Goal: Task Accomplishment & Management: Manage account settings

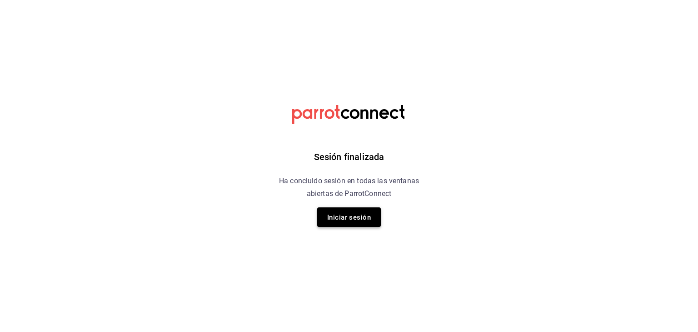
click at [347, 217] on font "Iniciar sesión" at bounding box center [349, 217] width 44 height 8
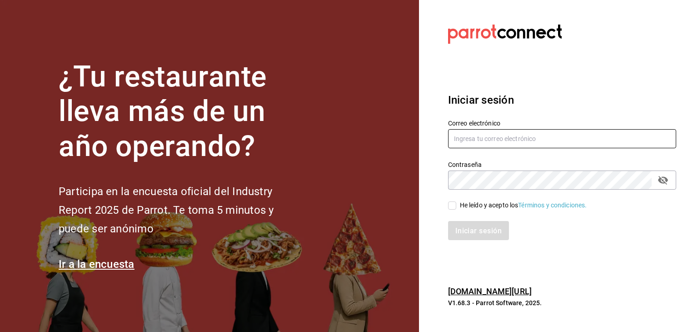
type input "vertical.evolutivo@gmail.com"
click at [450, 210] on label "He leído y acepto los Términos y condiciones." at bounding box center [517, 206] width 139 height 10
click at [450, 210] on input "He leído y acepto los Términos y condiciones." at bounding box center [452, 205] width 8 height 8
checkbox input "true"
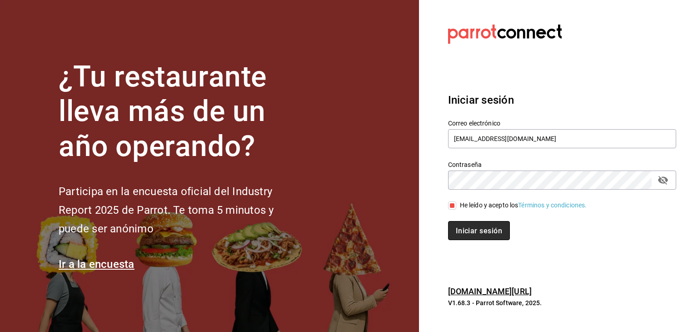
click at [463, 225] on button "Iniciar sesión" at bounding box center [479, 230] width 62 height 19
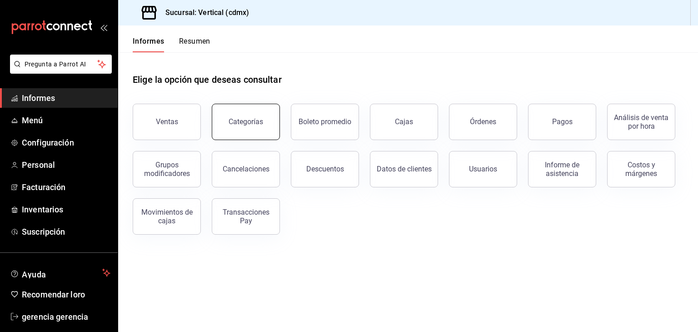
click at [236, 124] on font "Categorías" at bounding box center [246, 121] width 35 height 9
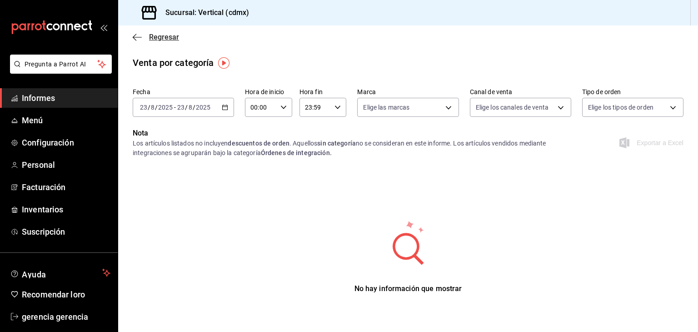
click at [152, 37] on font "Regresar" at bounding box center [164, 37] width 30 height 9
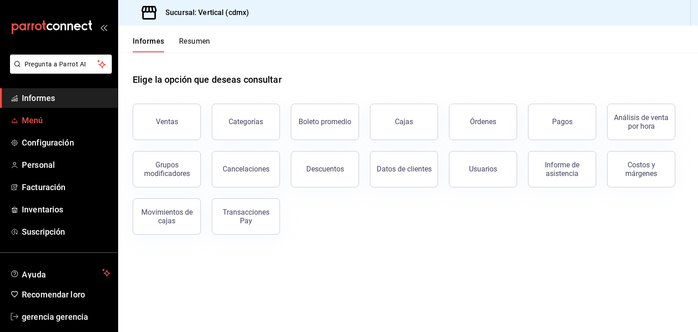
click at [38, 118] on font "Menú" at bounding box center [32, 121] width 21 height 10
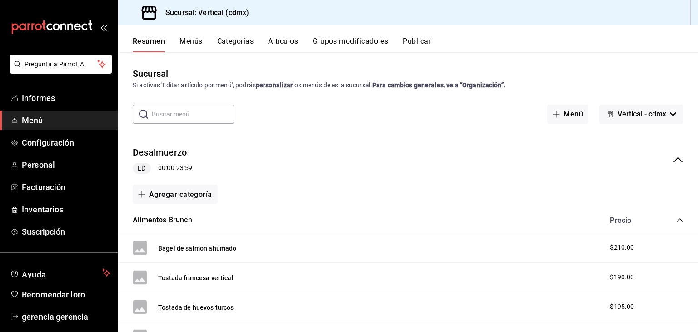
click at [38, 118] on font "Menú" at bounding box center [32, 121] width 21 height 10
click at [62, 130] on link "Menú" at bounding box center [59, 121] width 118 height 20
click at [240, 41] on font "Categorías" at bounding box center [235, 41] width 37 height 9
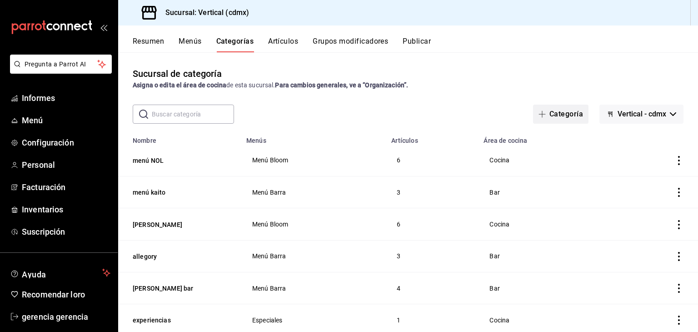
click at [550, 113] on font "Categoría" at bounding box center [567, 114] width 34 height 9
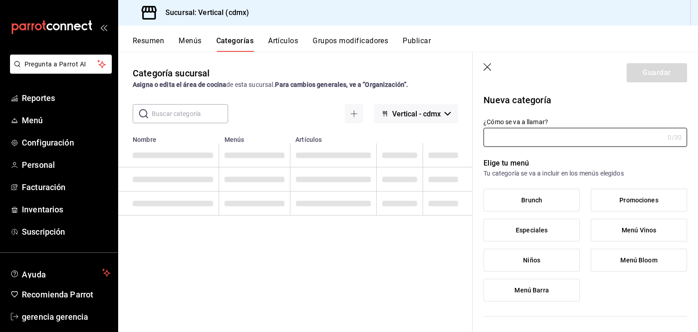
type input "1ee53220-c085-4733-9431-552863c1cbe9"
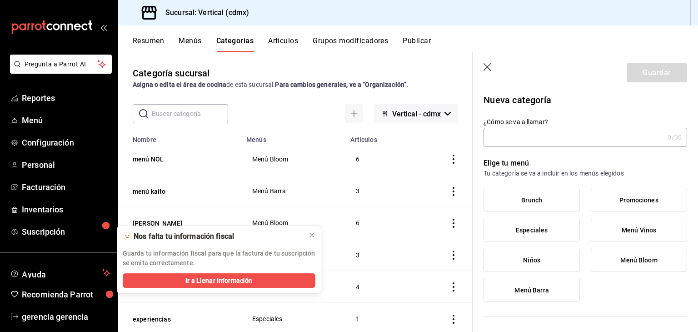
click at [528, 135] on input "¿Cómo se va a llamar?" at bounding box center [574, 137] width 181 height 18
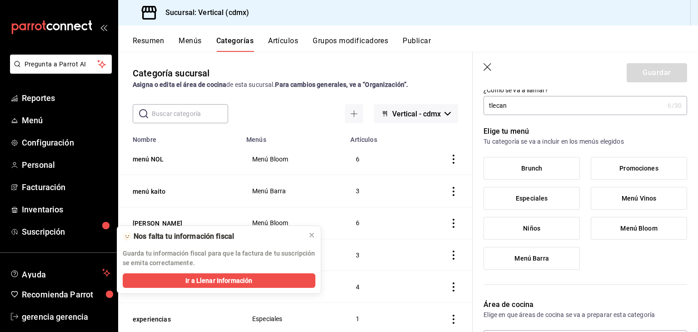
scroll to position [43, 0]
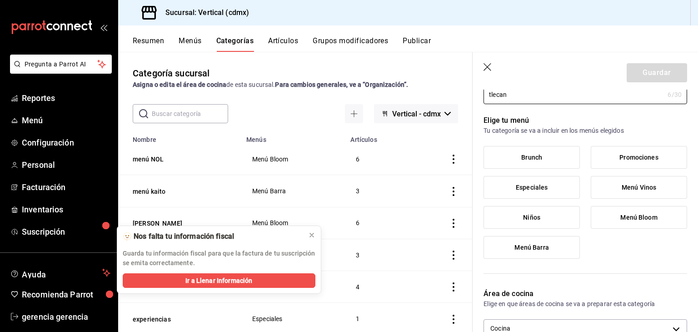
type input "tlecan"
click at [542, 254] on label "Menú Barra" at bounding box center [531, 247] width 95 height 22
click at [0, 0] on input "Menú Barra" at bounding box center [0, 0] width 0 height 0
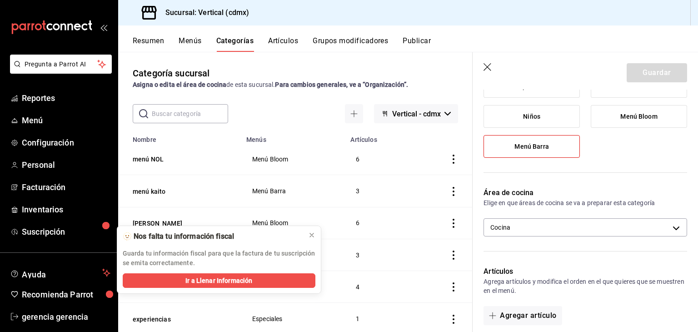
scroll to position [144, 0]
click at [566, 225] on body "Pregunta a Parrot AI Reportes Menú Configuración Personal Facturación Inventari…" at bounding box center [349, 166] width 698 height 332
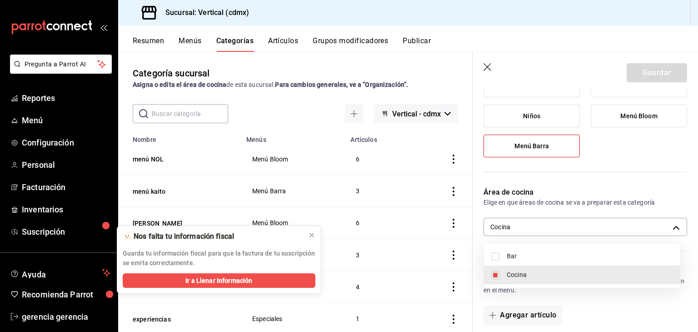
click at [509, 256] on span "Bar" at bounding box center [590, 256] width 166 height 10
type input "1ee53220-c085-4733-9431-552863c1cbe9,dd852428-8997-4e3f-a494-c9f1d192b316"
checkbox input "true"
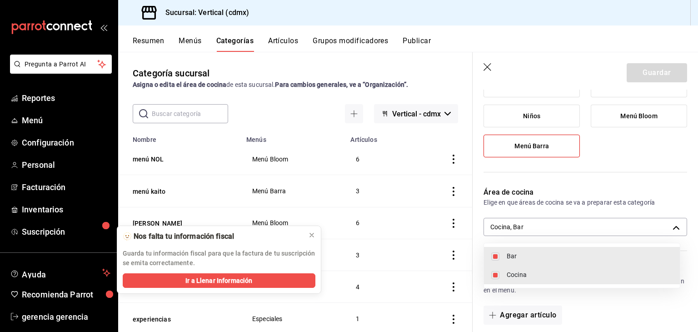
click at [504, 273] on li "Cocina" at bounding box center [582, 275] width 196 height 19
type input "dd852428-8997-4e3f-a494-c9f1d192b316"
checkbox input "false"
click at [526, 313] on div at bounding box center [349, 166] width 698 height 332
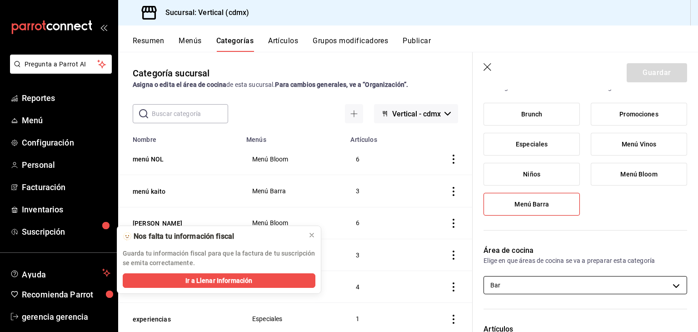
scroll to position [0, 0]
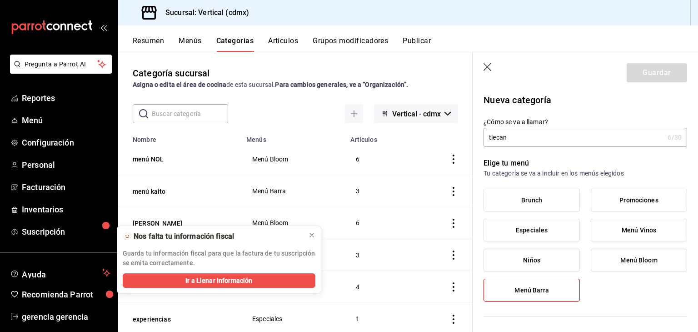
click at [278, 46] on button "Artículos" at bounding box center [283, 43] width 30 height 15
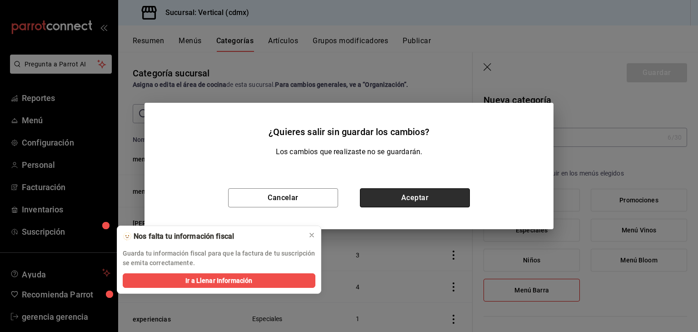
click at [384, 200] on button "Aceptar" at bounding box center [415, 197] width 110 height 19
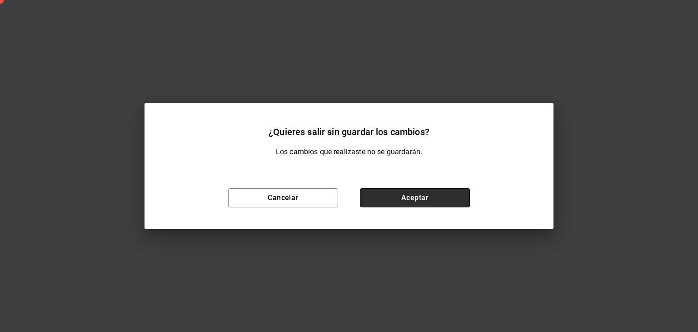
click at [384, 200] on button "Aceptar" at bounding box center [415, 197] width 110 height 19
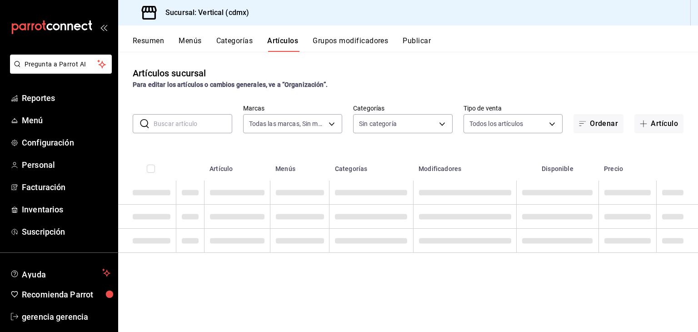
type input "806fd770-8933-4e96-9477-b3c4bc8b4907"
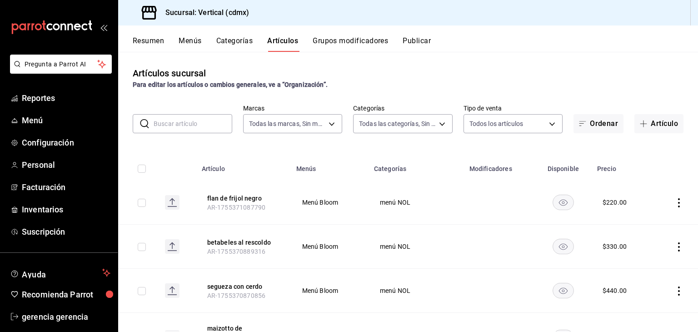
type input "867adc8c-212f-41f4-b47b-9e25b0e7e296,bae35d87-a5c2-48a8-b75d-2e80c67fa289,f07e2…"
click at [648, 124] on button "Artículo" at bounding box center [659, 123] width 49 height 19
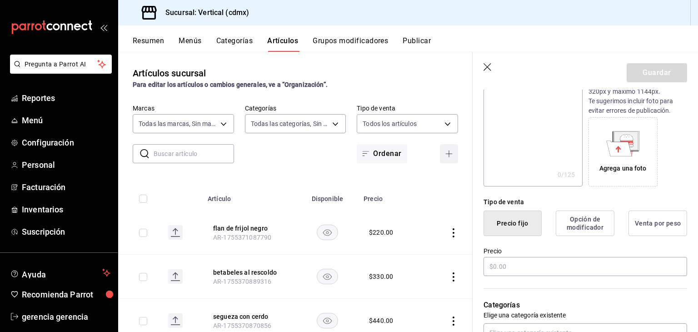
scroll to position [119, 0]
type input "[PERSON_NAME] cacao"
click at [542, 261] on input "text" at bounding box center [586, 265] width 204 height 19
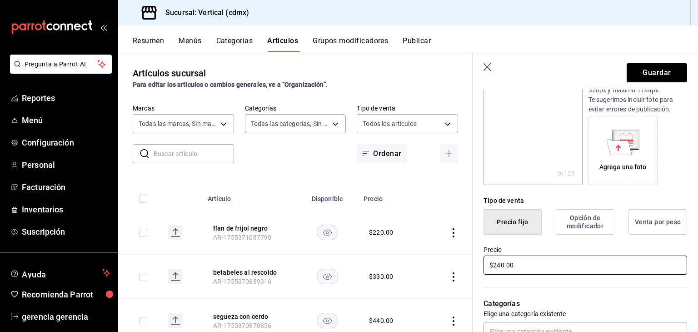
type input "$240.00"
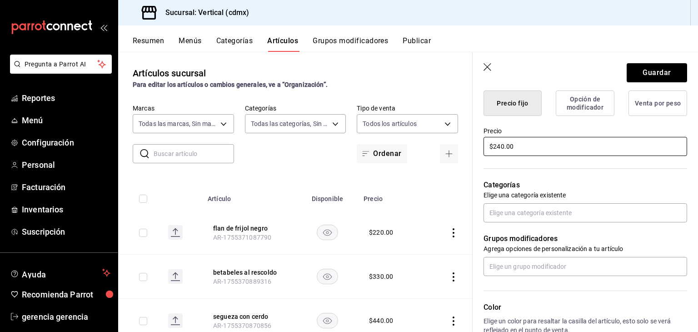
scroll to position [238, 0]
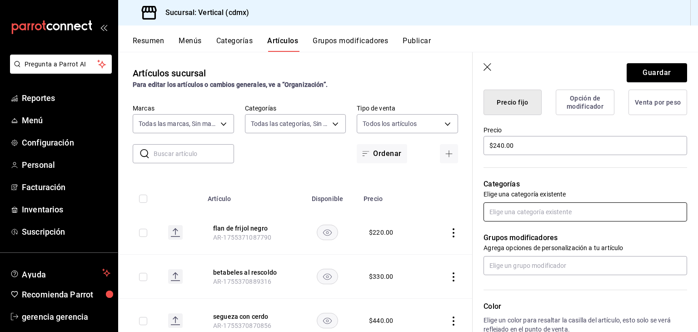
click at [553, 212] on input "text" at bounding box center [586, 211] width 204 height 19
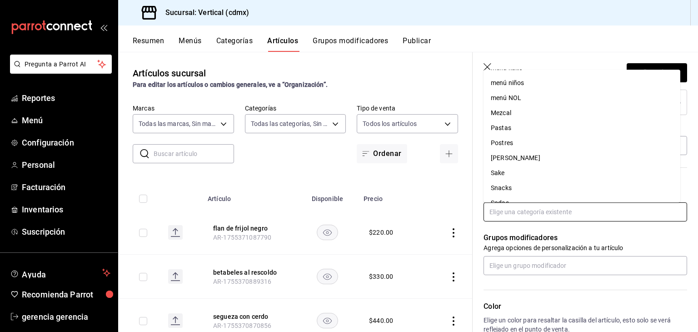
scroll to position [403, 0]
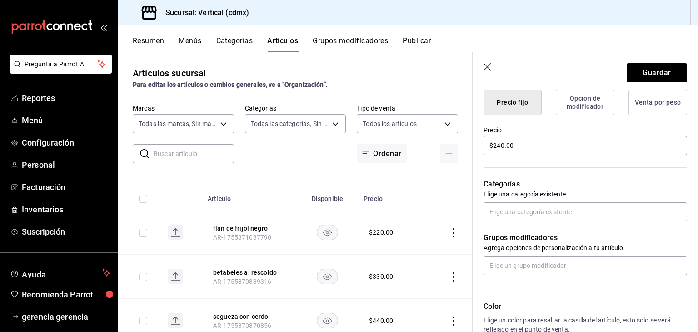
click at [224, 39] on button "Categorías" at bounding box center [234, 43] width 37 height 15
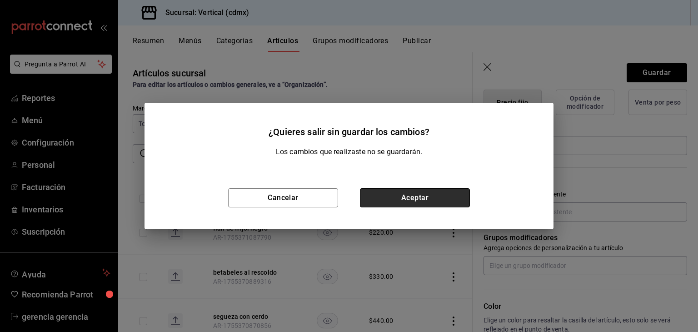
click at [421, 195] on button "Aceptar" at bounding box center [415, 197] width 110 height 19
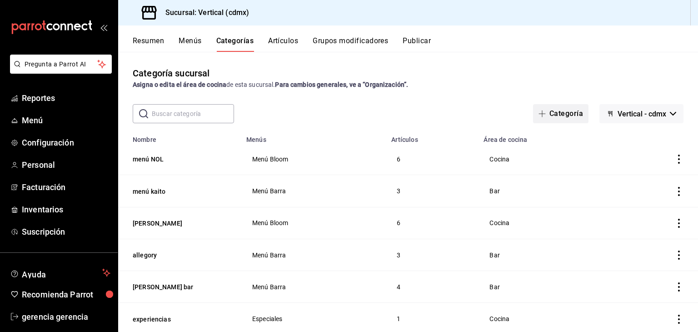
click at [541, 112] on span "button" at bounding box center [544, 113] width 11 height 7
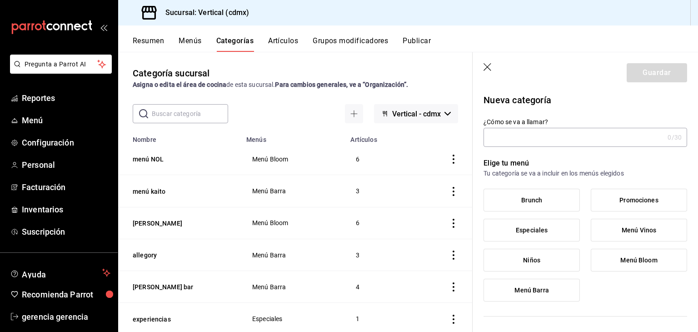
click at [540, 135] on input "¿Cómo se va a llamar?" at bounding box center [574, 137] width 181 height 18
type input "tlecan"
click at [560, 281] on label "Menú Barra" at bounding box center [531, 290] width 95 height 22
click at [0, 0] on input "Menú Barra" at bounding box center [0, 0] width 0 height 0
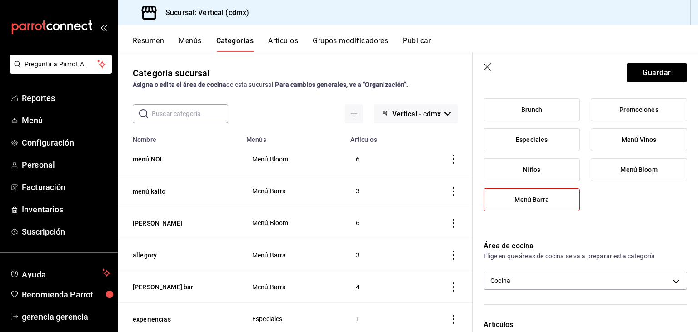
scroll to position [91, 0]
click at [556, 276] on body "Pregunta a Parrot AI Reportes Menú Configuración Personal Facturación Inventari…" at bounding box center [349, 166] width 698 height 332
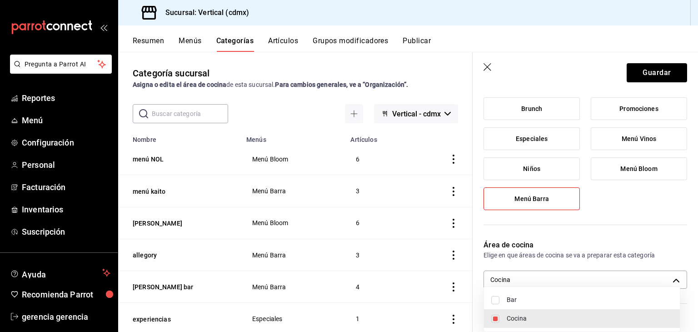
click at [498, 298] on input "checkbox" at bounding box center [496, 300] width 8 height 8
checkbox input "true"
type input "1ee53220-c085-4733-9431-552863c1cbe9,dd852428-8997-4e3f-a494-c9f1d192b316"
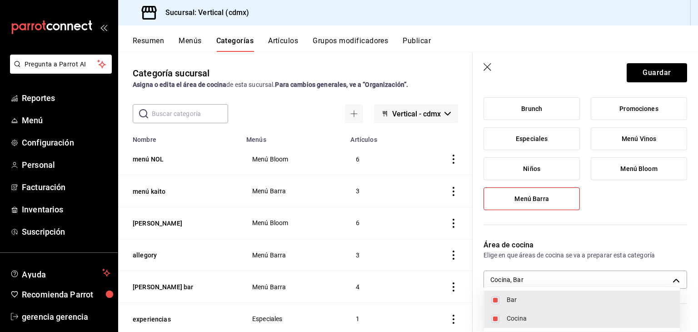
click at [492, 320] on input "checkbox" at bounding box center [496, 319] width 8 height 8
checkbox input "false"
type input "dd852428-8997-4e3f-a494-c9f1d192b316"
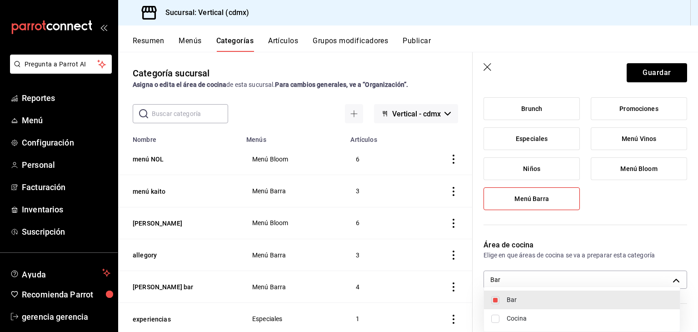
click at [611, 197] on div at bounding box center [349, 166] width 698 height 332
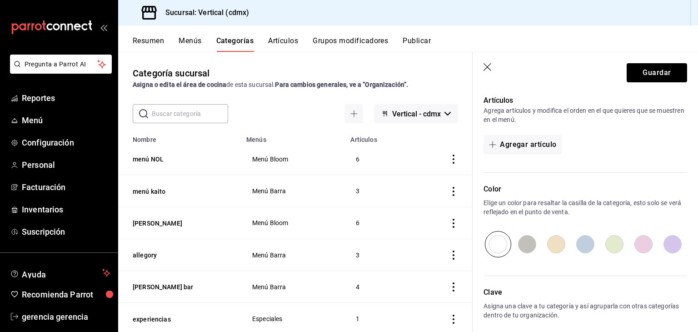
scroll to position [320, 0]
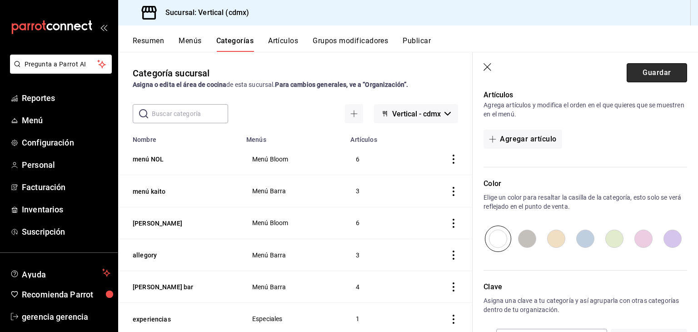
click at [629, 69] on button "Guardar" at bounding box center [657, 72] width 60 height 19
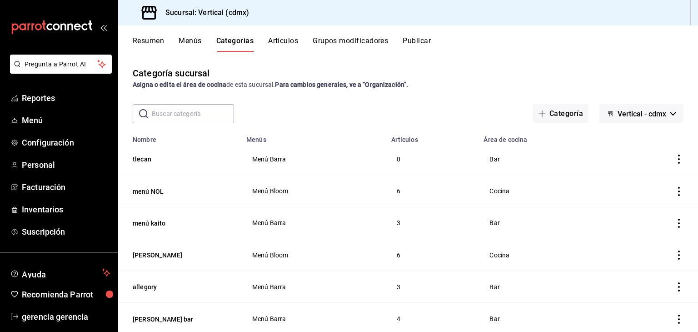
click at [290, 45] on button "Artículos" at bounding box center [283, 43] width 30 height 15
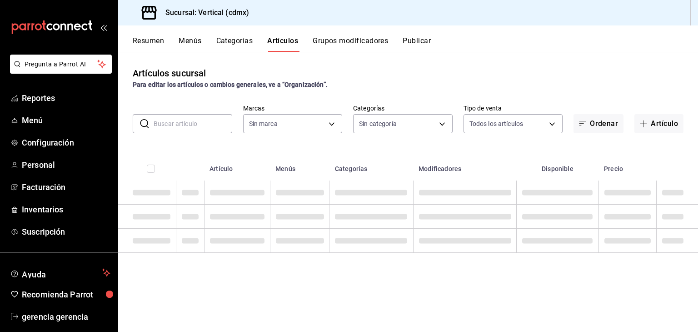
type input "806fd770-8933-4e96-9477-b3c4bc8b4907"
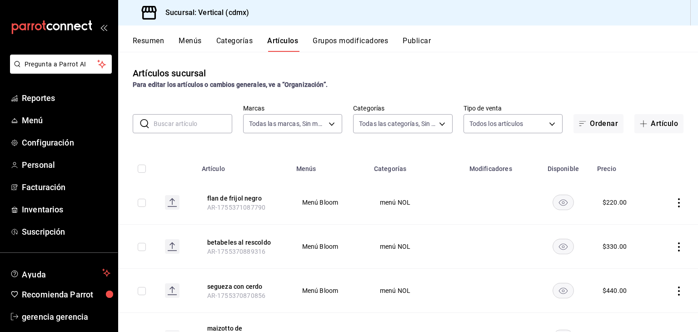
type input "6d5afc73-0829-47af-ac44-22becf555ea1,867adc8c-212f-41f4-b47b-9e25b0e7e296,bae35…"
click at [654, 121] on button "Artículo" at bounding box center [659, 123] width 49 height 19
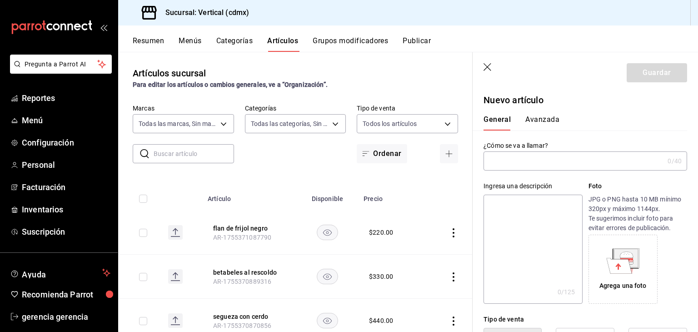
click at [564, 157] on input "text" at bounding box center [574, 161] width 181 height 18
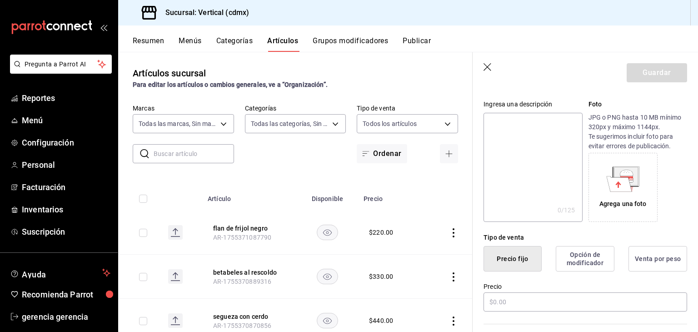
scroll to position [88, 0]
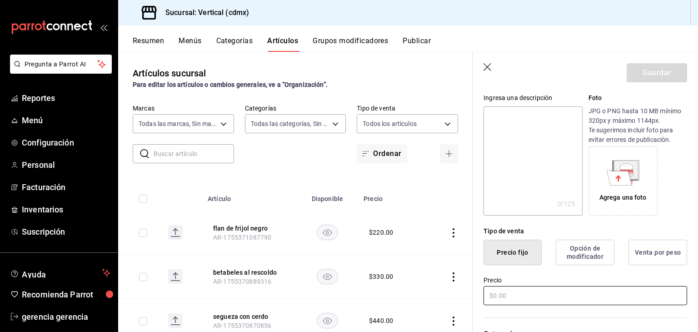
type input "[PERSON_NAME] cacao"
click at [538, 297] on input "text" at bounding box center [586, 295] width 204 height 19
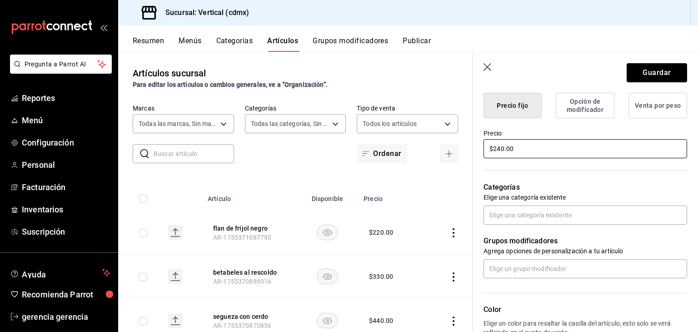
scroll to position [238, 0]
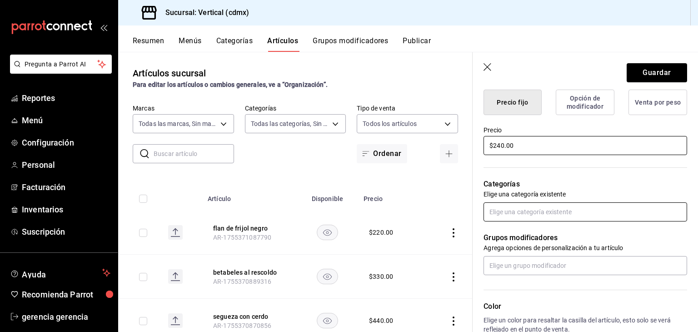
type input "$240.00"
click at [550, 211] on input "text" at bounding box center [586, 211] width 204 height 19
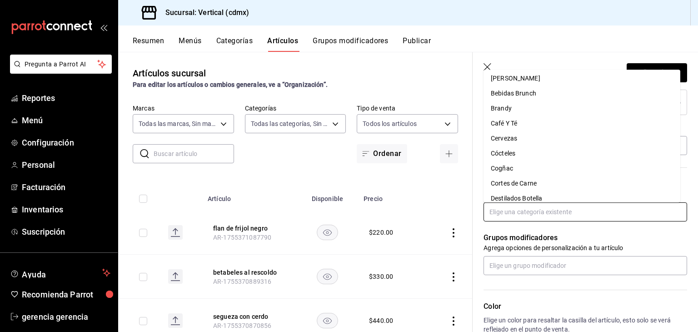
scroll to position [0, 0]
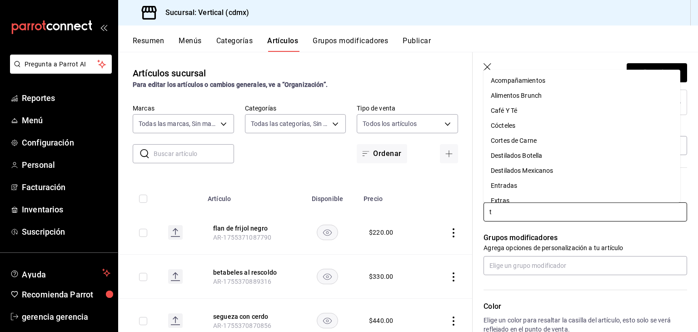
type input "tl"
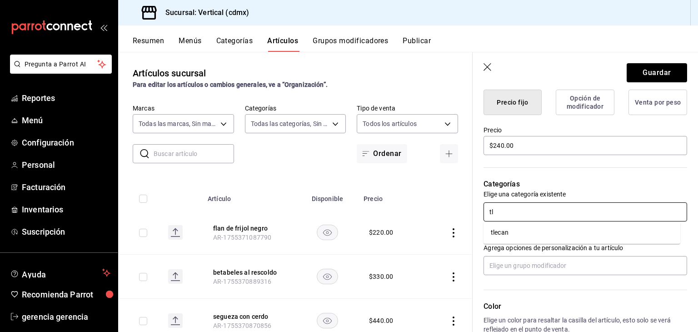
click at [523, 227] on li "tlecan" at bounding box center [582, 232] width 197 height 15
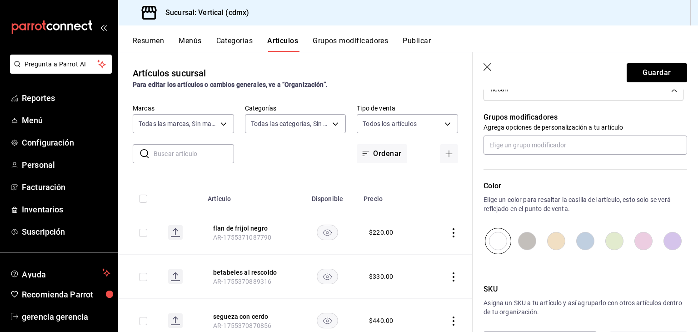
scroll to position [425, 0]
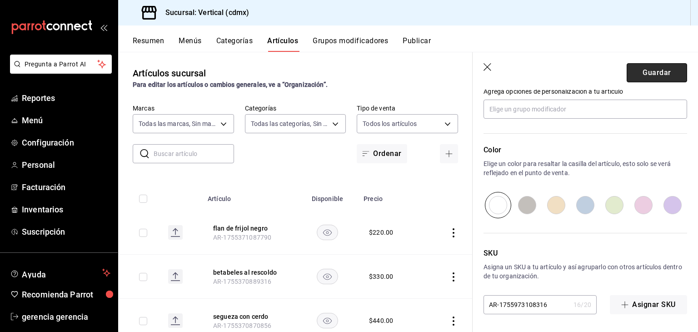
click at [654, 70] on button "Guardar" at bounding box center [657, 72] width 60 height 19
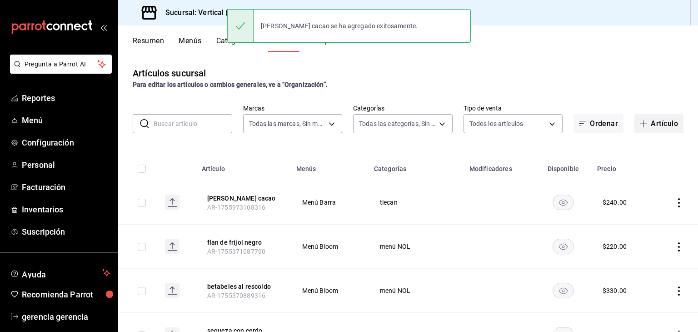
click at [656, 132] on button "Artículo" at bounding box center [659, 123] width 49 height 19
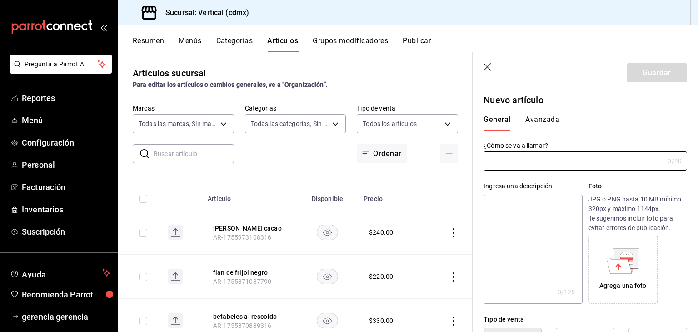
click at [595, 170] on input "text" at bounding box center [574, 161] width 181 height 18
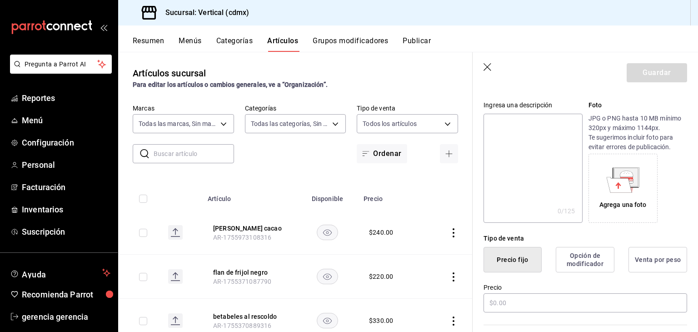
scroll to position [149, 0]
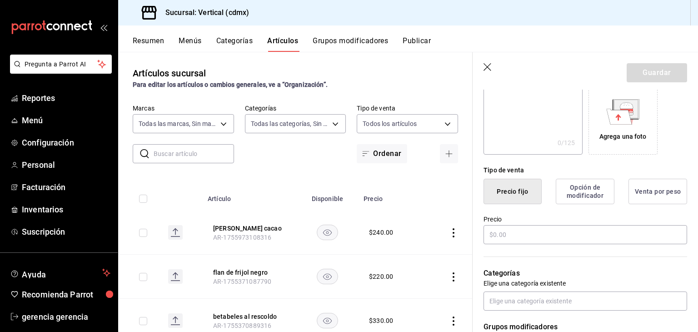
type input "[PERSON_NAME]"
click at [541, 231] on input "text" at bounding box center [586, 234] width 204 height 19
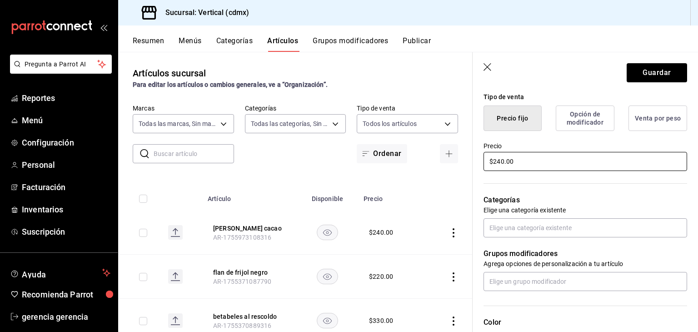
scroll to position [223, 0]
type input "$240.00"
click at [558, 229] on input "text" at bounding box center [586, 227] width 204 height 19
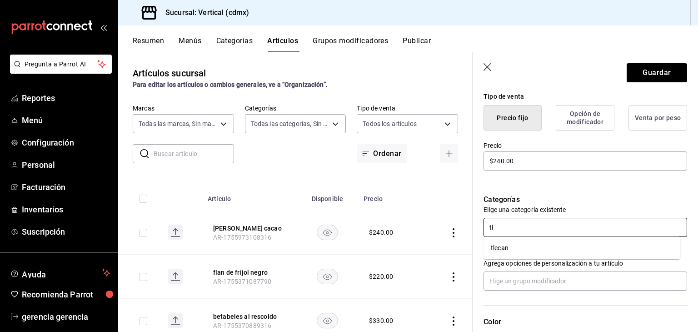
type input "tle"
click at [531, 245] on li "tlecan" at bounding box center [582, 248] width 197 height 15
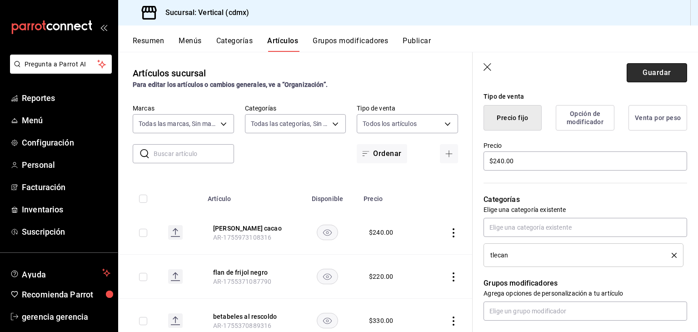
click at [646, 68] on button "Guardar" at bounding box center [657, 72] width 60 height 19
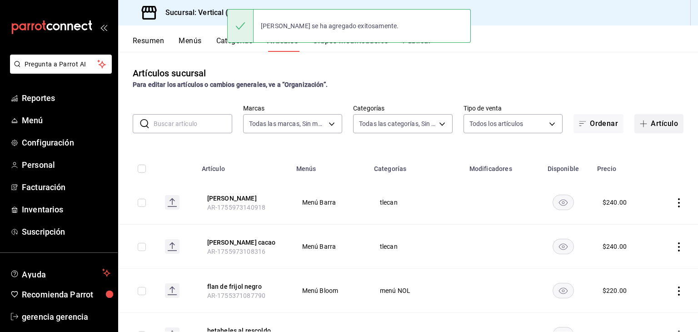
click at [652, 127] on button "Artículo" at bounding box center [659, 123] width 49 height 19
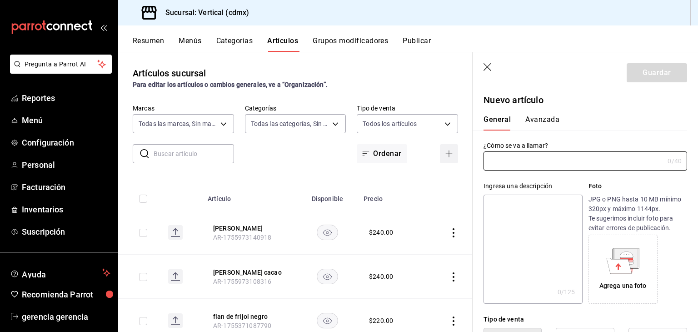
click at [536, 160] on input "text" at bounding box center [574, 161] width 181 height 18
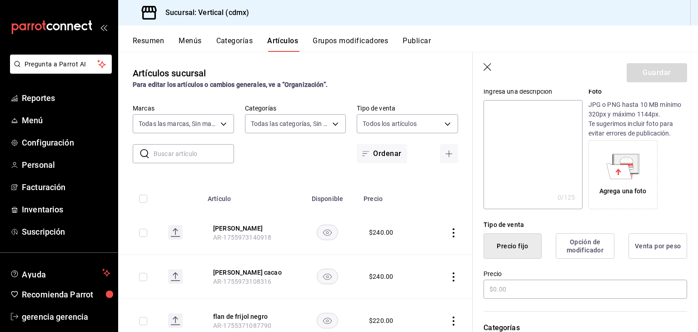
scroll to position [110, 0]
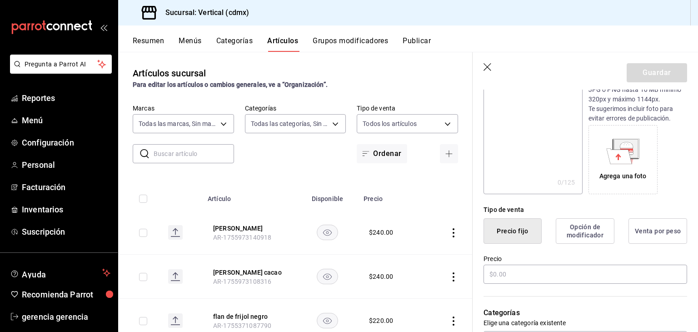
type input "pulque colada"
click at [534, 276] on input "text" at bounding box center [586, 274] width 204 height 19
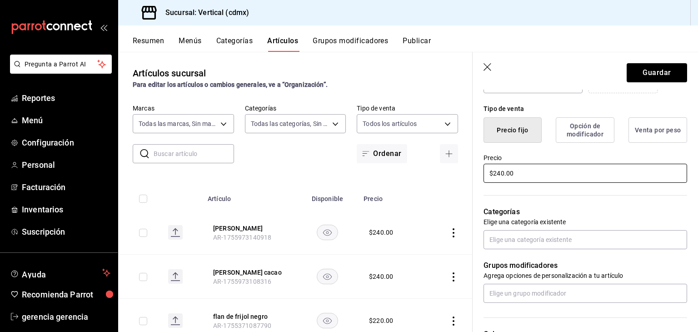
scroll to position [216, 0]
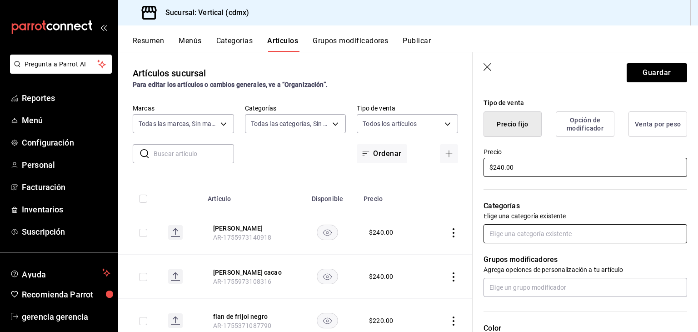
type input "$240.00"
click at [561, 234] on input "text" at bounding box center [586, 233] width 204 height 19
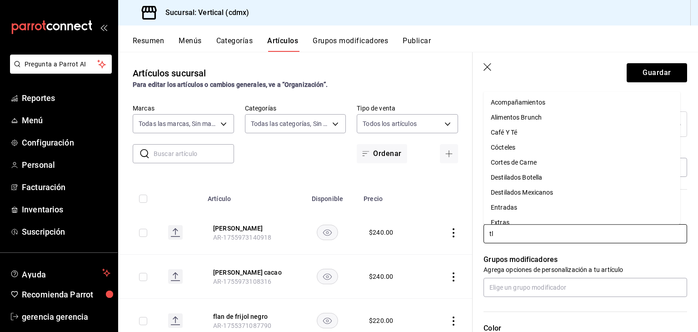
type input "tle"
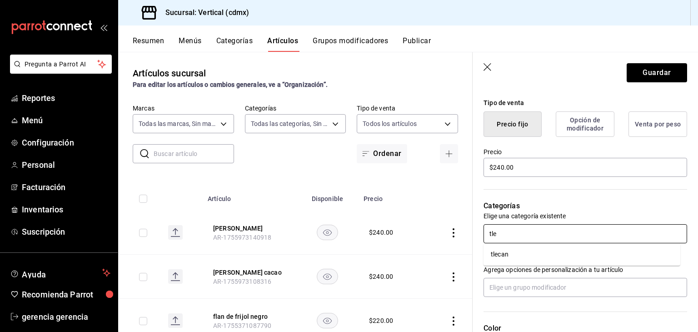
click at [522, 258] on li "tlecan" at bounding box center [582, 254] width 197 height 15
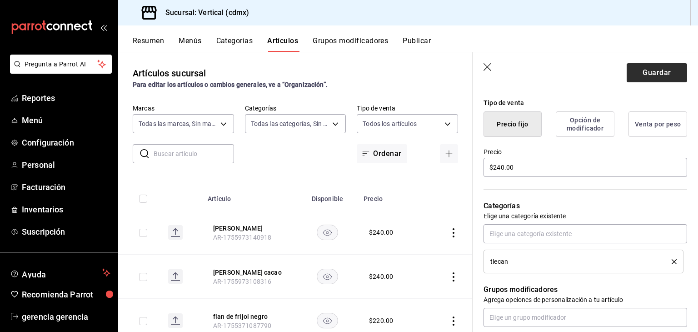
click at [654, 80] on button "Guardar" at bounding box center [657, 72] width 60 height 19
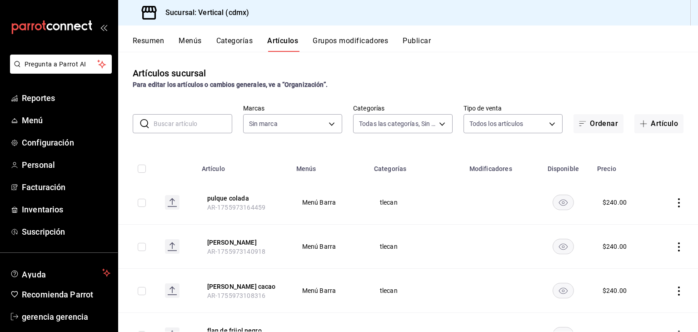
type input "6d5afc73-0829-47af-ac44-22becf555ea1,867adc8c-212f-41f4-b47b-9e25b0e7e296,bae35…"
type input "806fd770-8933-4e96-9477-b3c4bc8b4907"
click at [245, 46] on button "Categorías" at bounding box center [234, 43] width 37 height 15
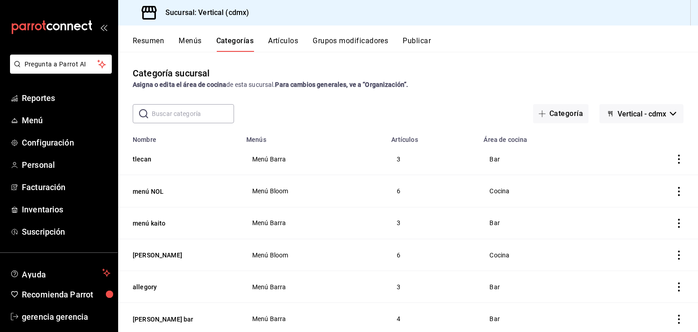
click at [269, 165] on td "Menú Barra" at bounding box center [313, 159] width 145 height 32
click at [658, 153] on td "categoriesTable" at bounding box center [655, 159] width 85 height 32
